Goal: Transaction & Acquisition: Purchase product/service

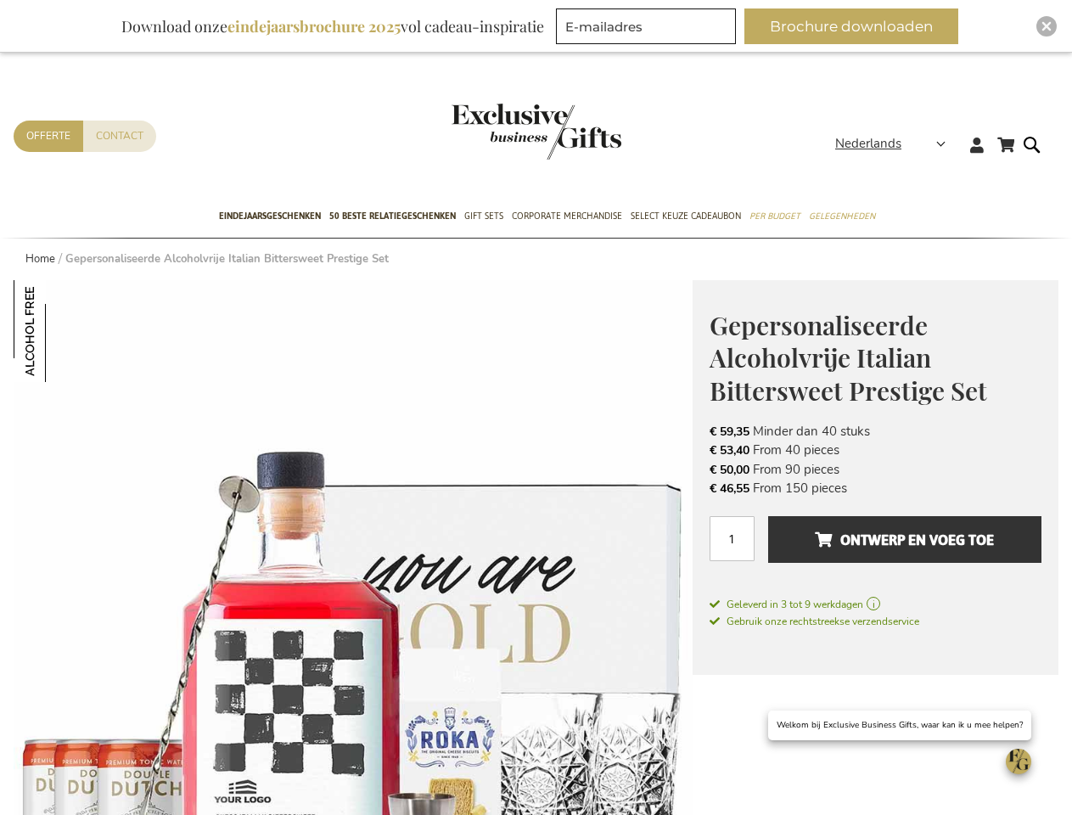
click at [896, 144] on span "Nederlands" at bounding box center [869, 144] width 66 height 20
click at [0, 0] on link "[GEOGRAPHIC_DATA]" at bounding box center [0, 0] width 0 height 0
click at [65, 331] on img at bounding box center [65, 331] width 102 height 102
click at [875, 548] on span "Ontwerp en voeg toe" at bounding box center [904, 539] width 179 height 27
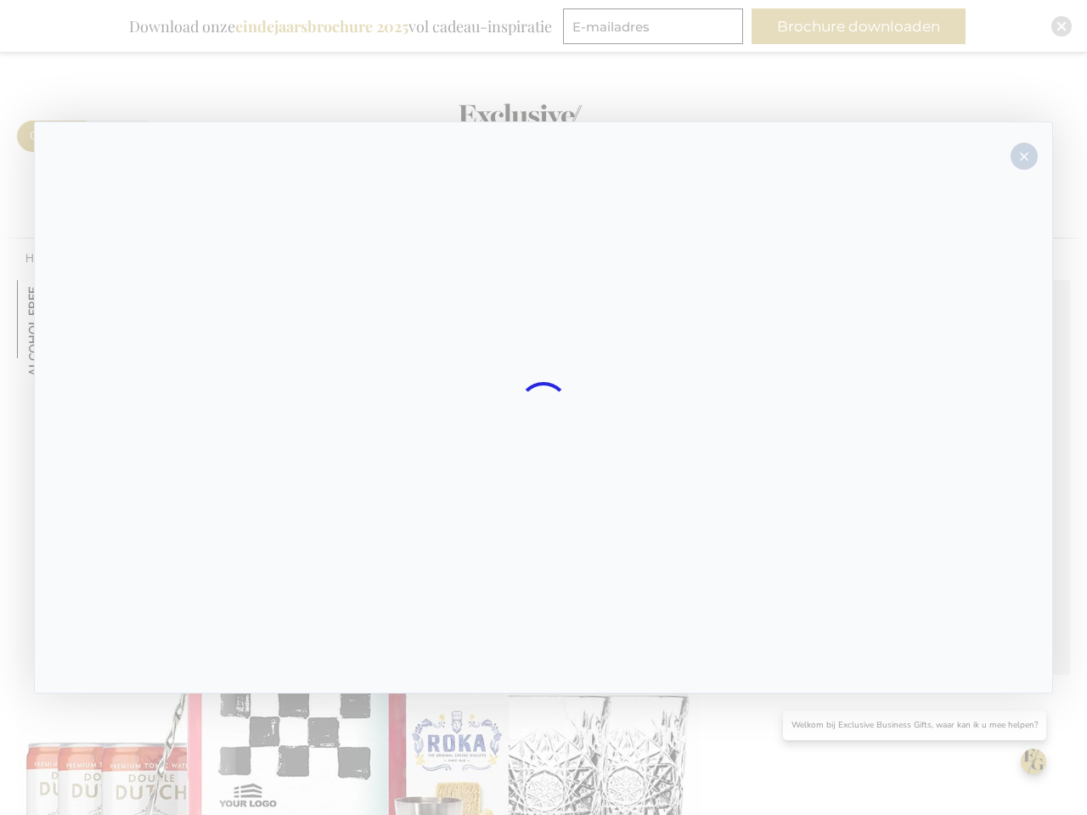
click at [905, 539] on div at bounding box center [543, 407] width 1019 height 572
click at [858, 26] on div at bounding box center [543, 407] width 1087 height 815
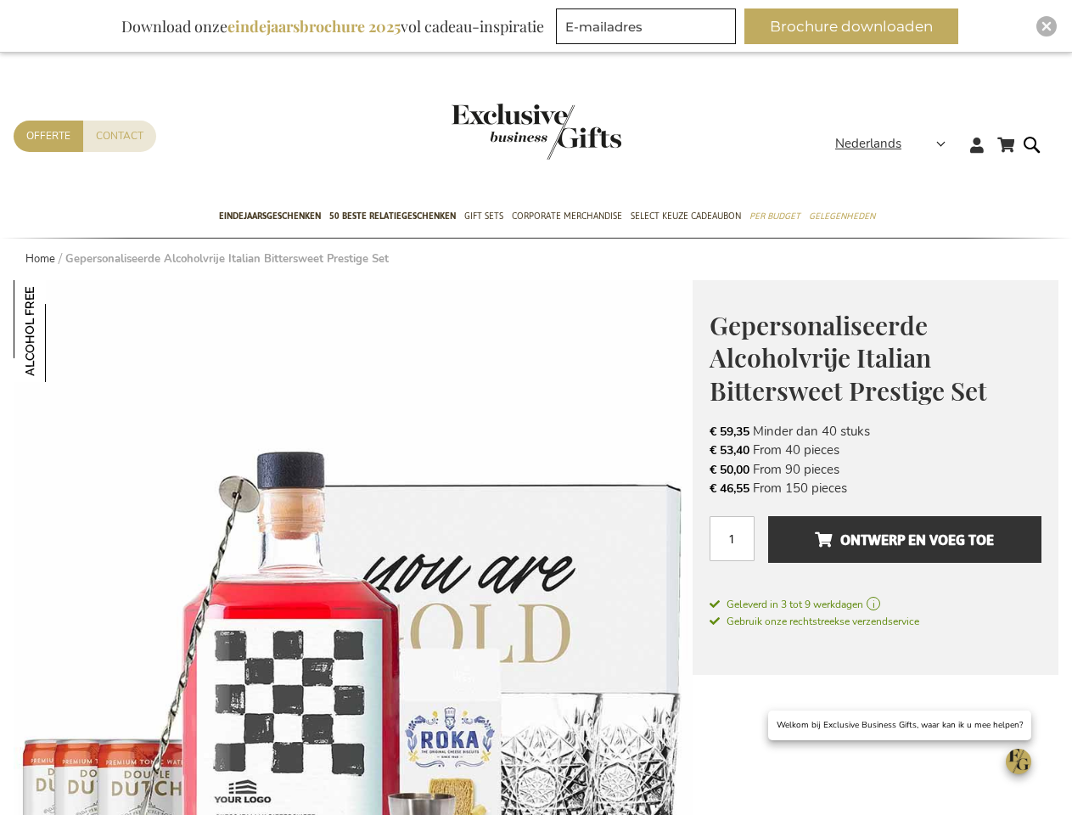
click at [1047, 26] on img "Close" at bounding box center [1047, 26] width 10 height 10
